Goal: Check status: Check status

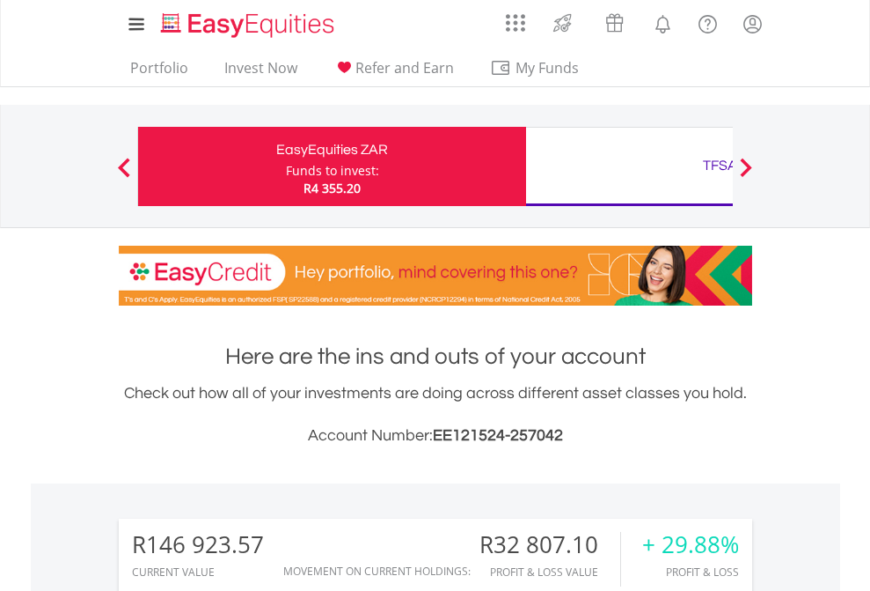
click at [286, 166] on div "Funds to invest:" at bounding box center [332, 171] width 93 height 18
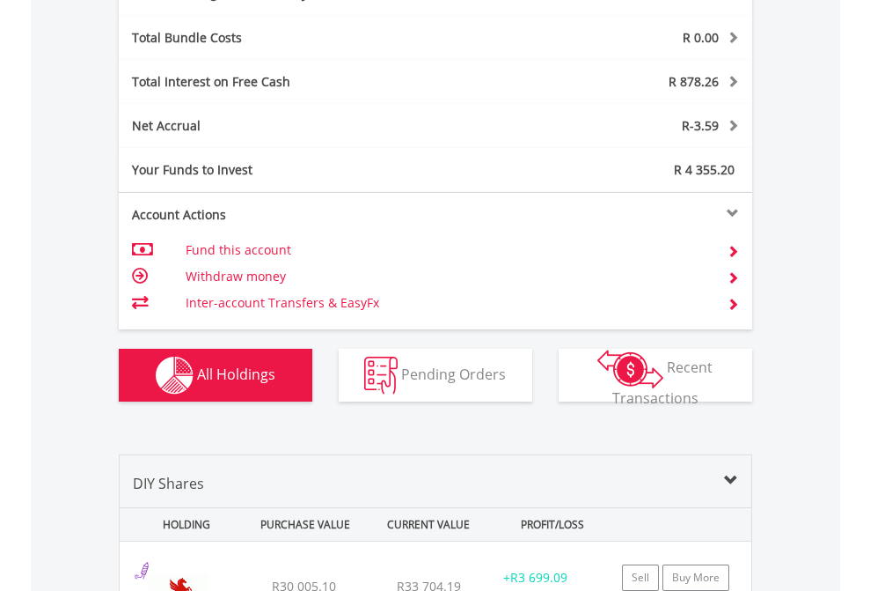
scroll to position [2098, 0]
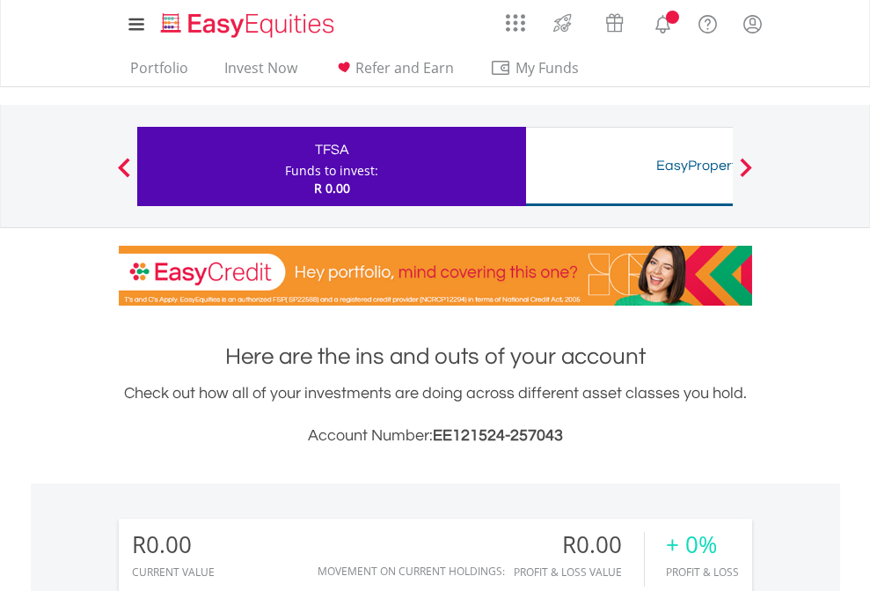
scroll to position [169, 276]
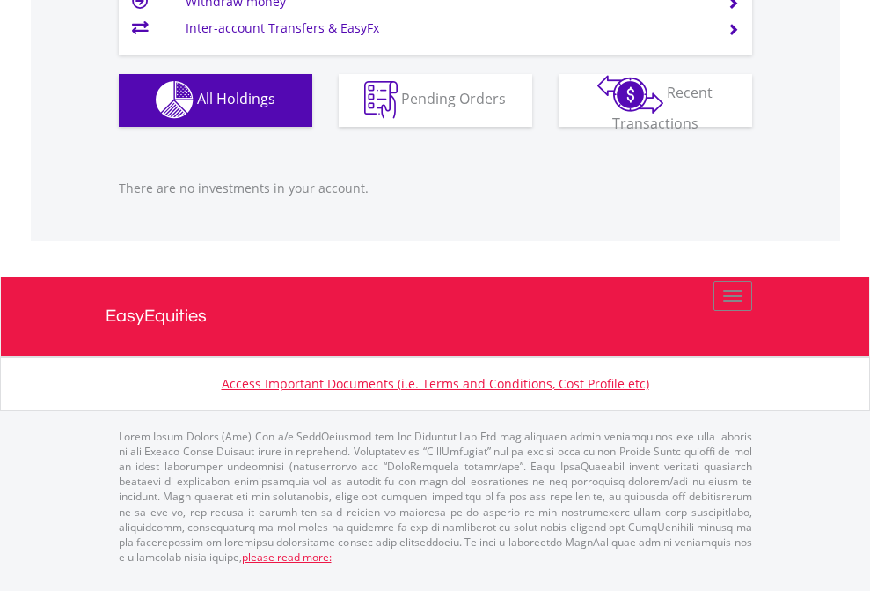
scroll to position [1743, 0]
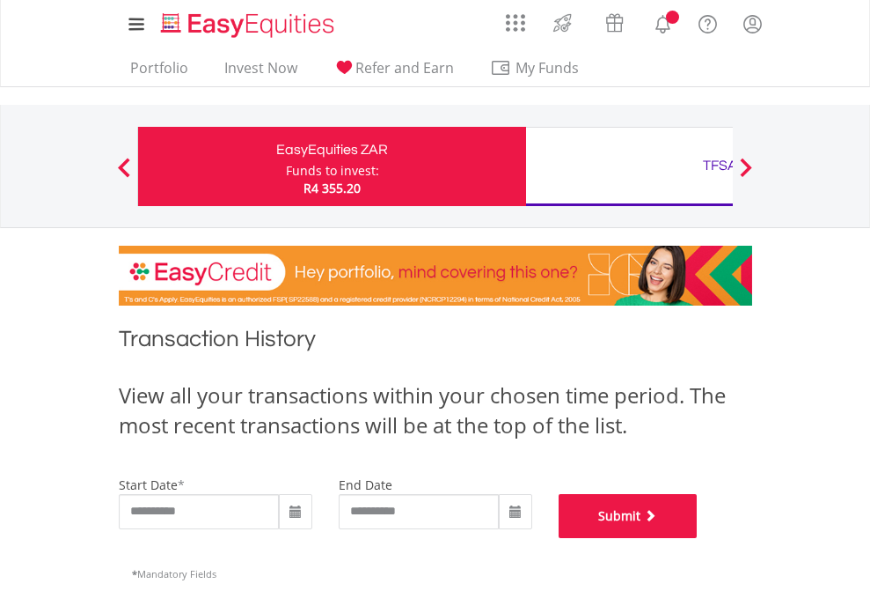
click at [698, 538] on button "Submit" at bounding box center [628, 516] width 139 height 44
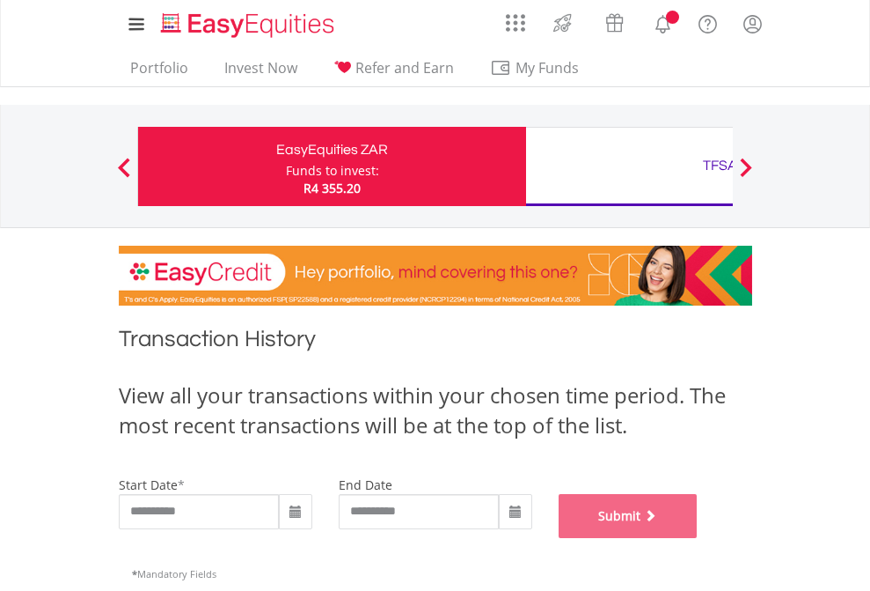
scroll to position [714, 0]
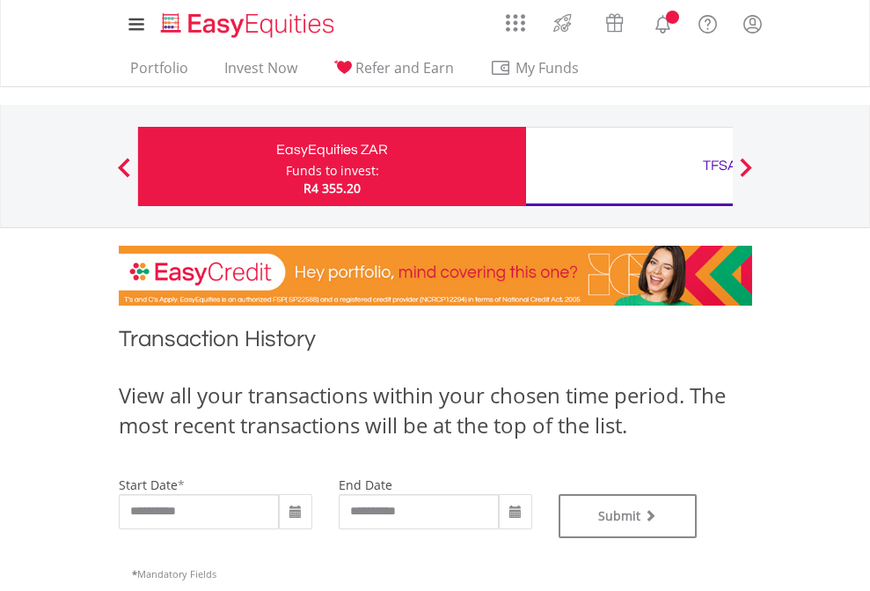
click at [629, 166] on div "TFSA" at bounding box center [720, 165] width 367 height 25
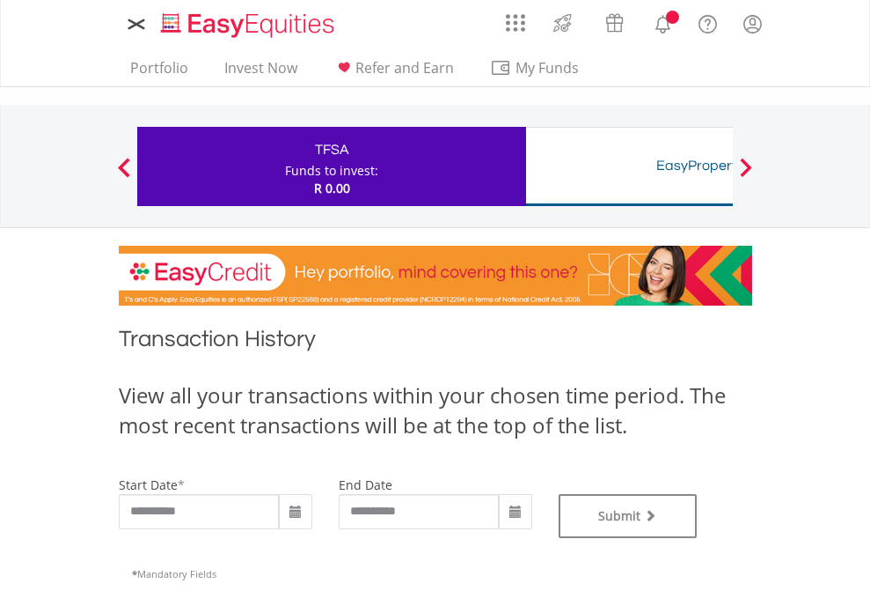
type input "**********"
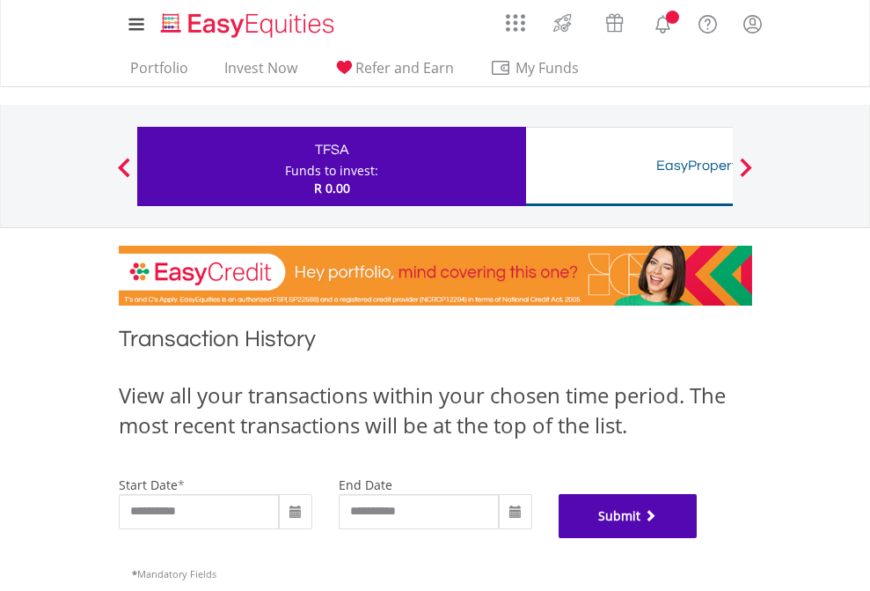
click at [698, 538] on button "Submit" at bounding box center [628, 516] width 139 height 44
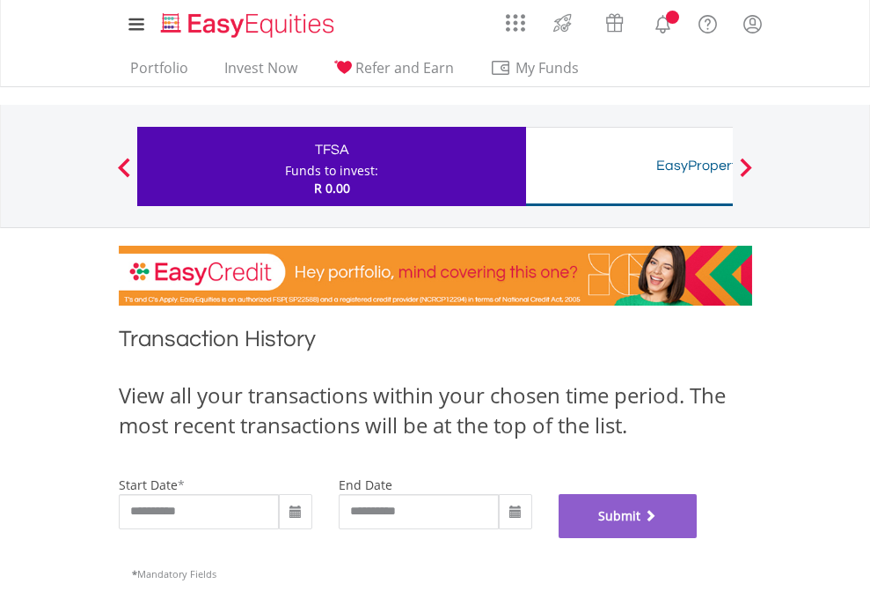
scroll to position [714, 0]
